Goal: Information Seeking & Learning: Learn about a topic

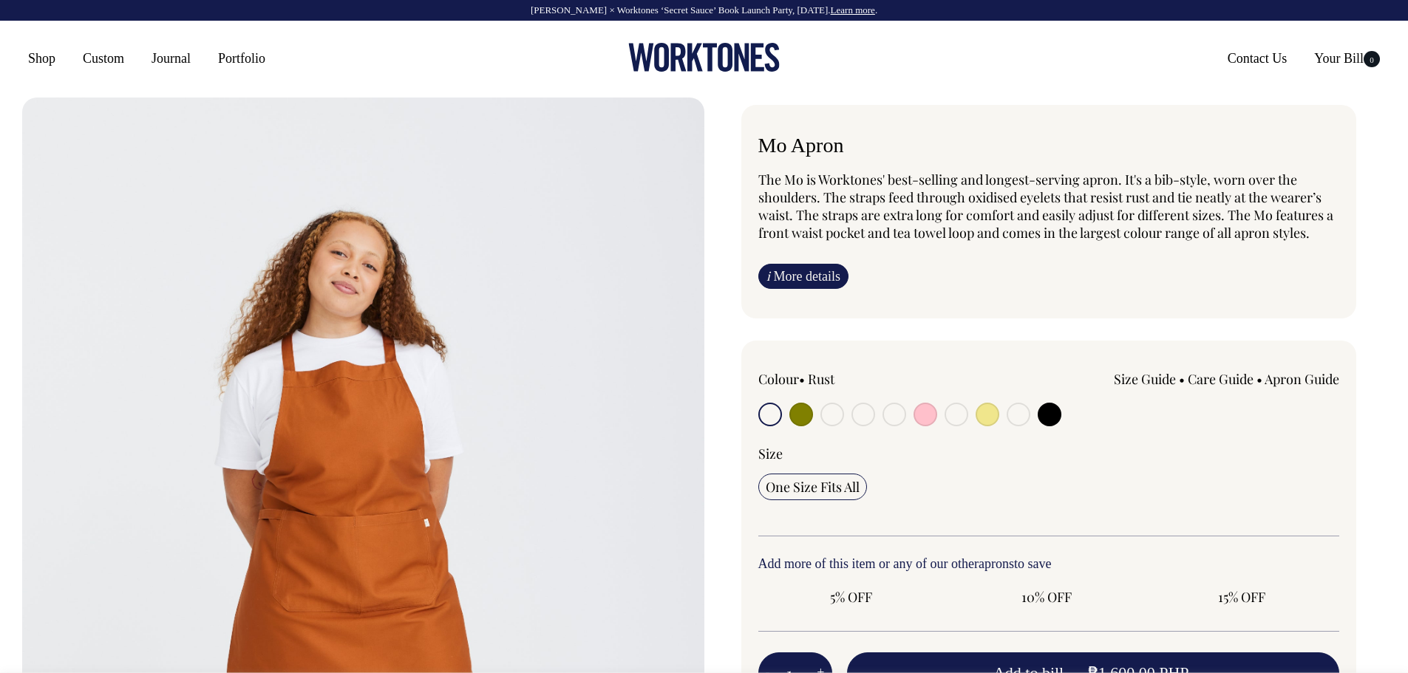
click at [692, 55] on icon at bounding box center [695, 58] width 16 height 28
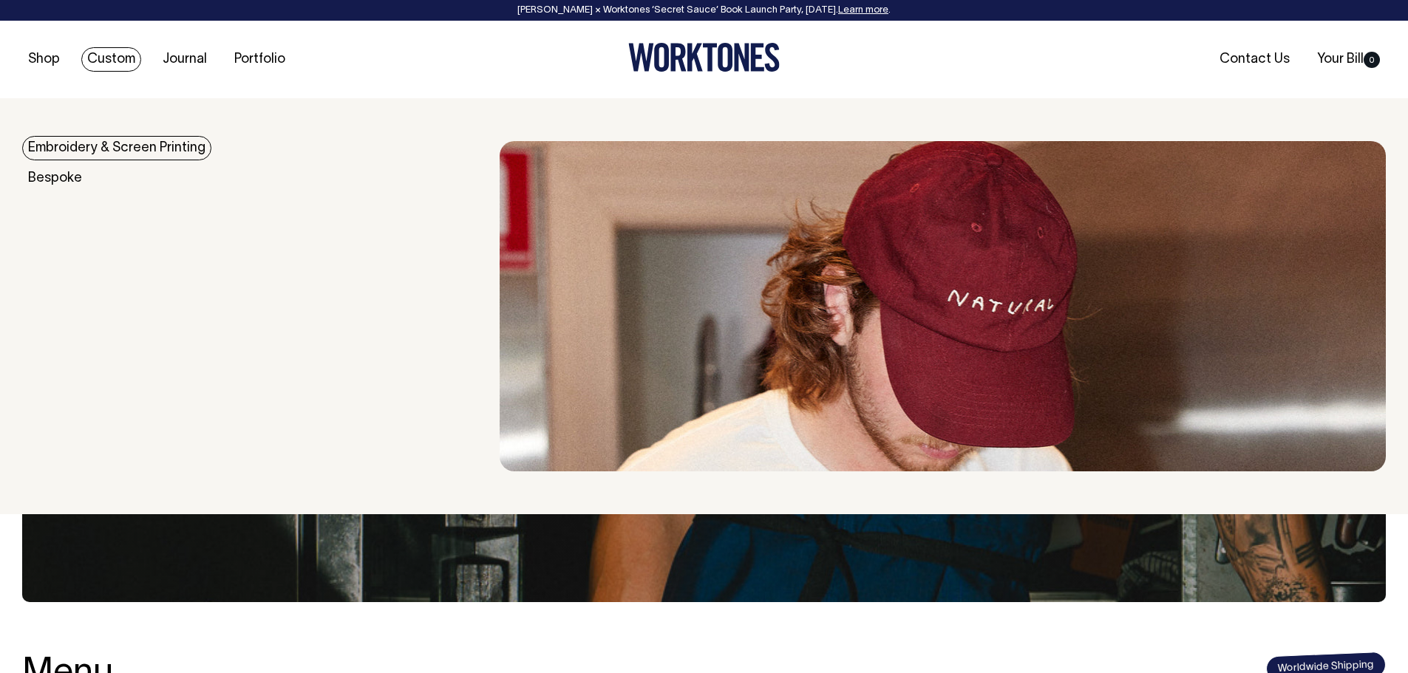
click at [110, 152] on link "Embroidery & Screen Printing" at bounding box center [116, 148] width 189 height 24
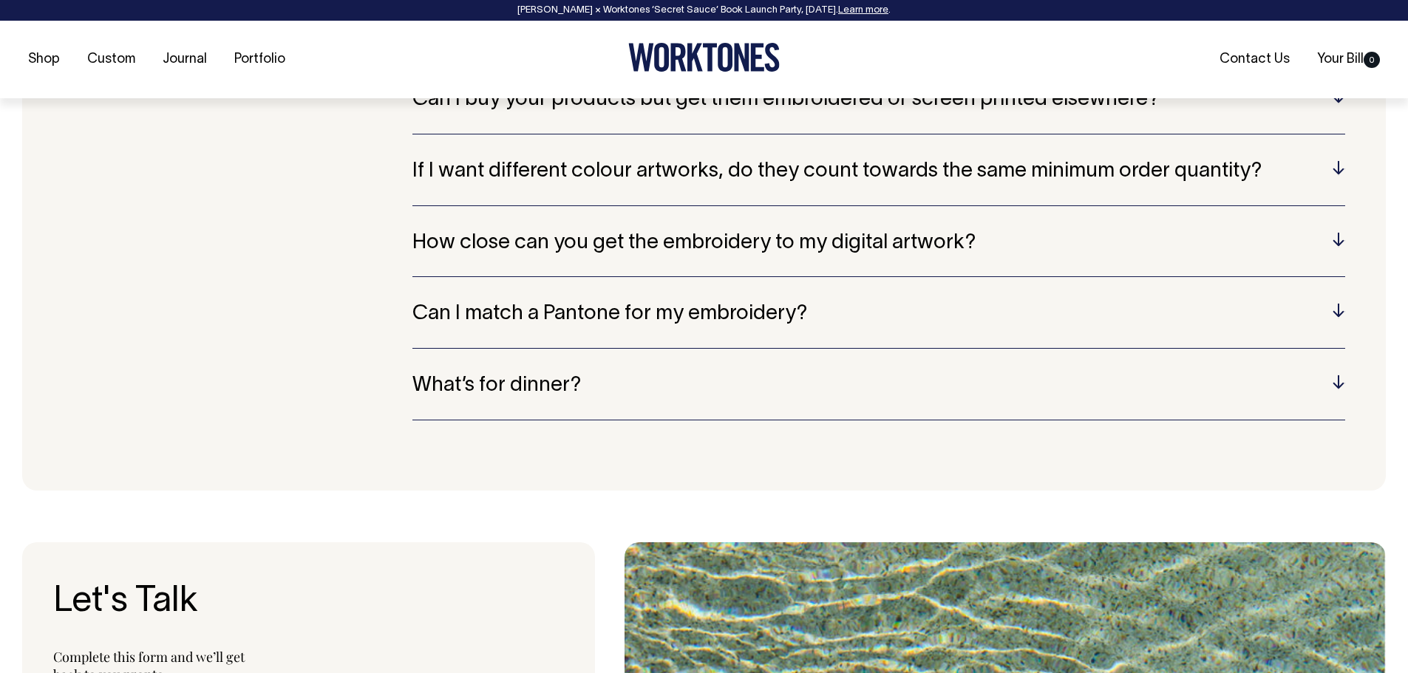
scroll to position [3429, 0]
